Goal: Task Accomplishment & Management: Manage account settings

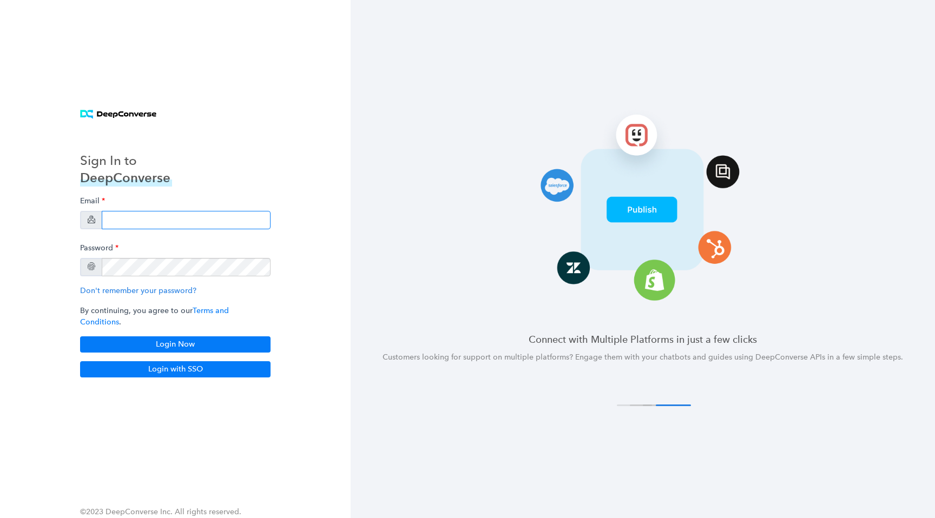
click at [179, 229] on input "email" at bounding box center [186, 220] width 169 height 18
click at [241, 163] on div "Sign In to DeepConverse Email Password Don't remember your password? By continu…" at bounding box center [175, 260] width 216 height 264
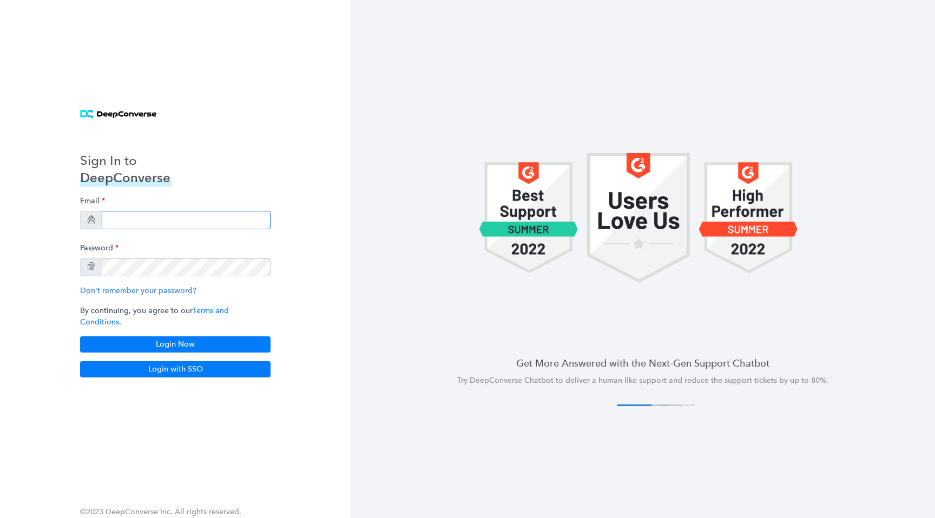
click at [207, 219] on input "email" at bounding box center [186, 220] width 169 height 18
type input "[EMAIL_ADDRESS][PERSON_NAME][DOMAIN_NAME]"
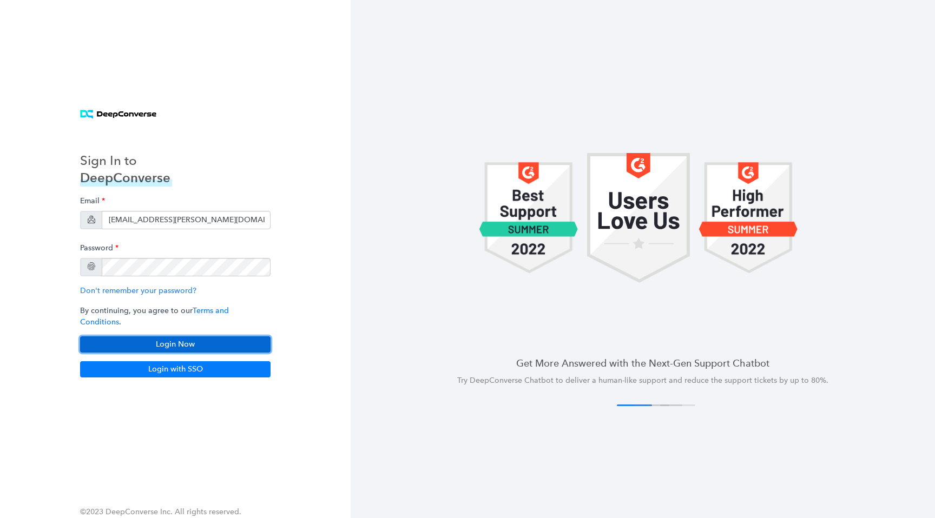
click at [181, 339] on button "Login Now" at bounding box center [175, 345] width 190 height 16
